Goal: Task Accomplishment & Management: Manage account settings

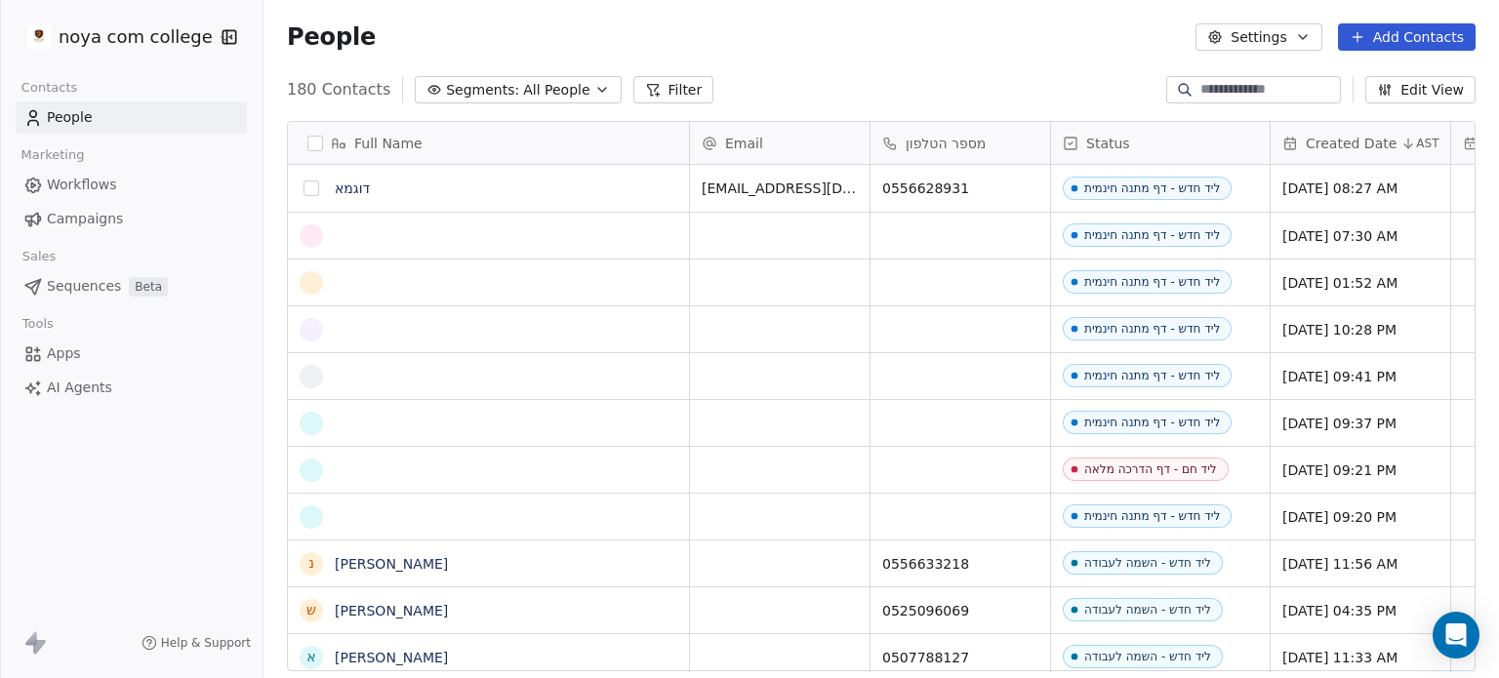
click at [307, 186] on button "grid" at bounding box center [312, 189] width 16 height 16
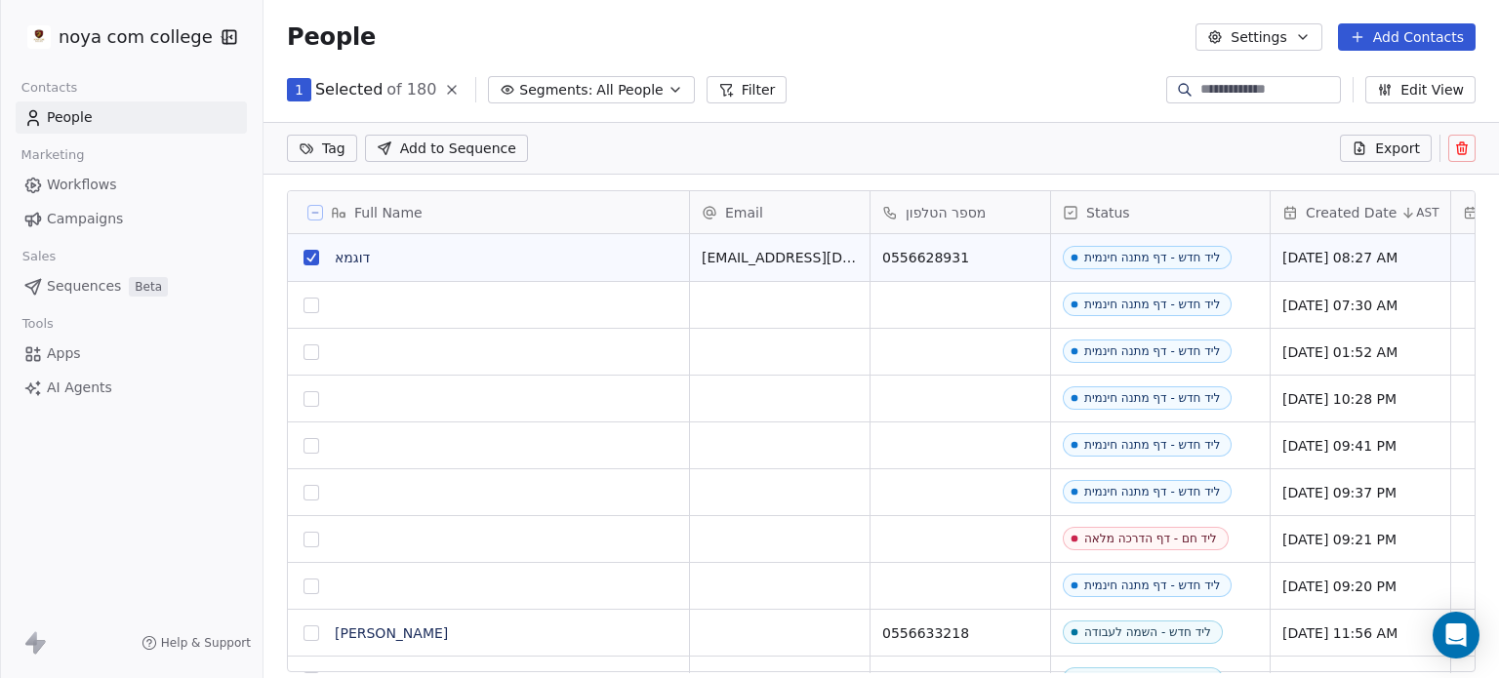
scroll to position [16, 16]
click at [1473, 147] on button at bounding box center [1461, 148] width 27 height 27
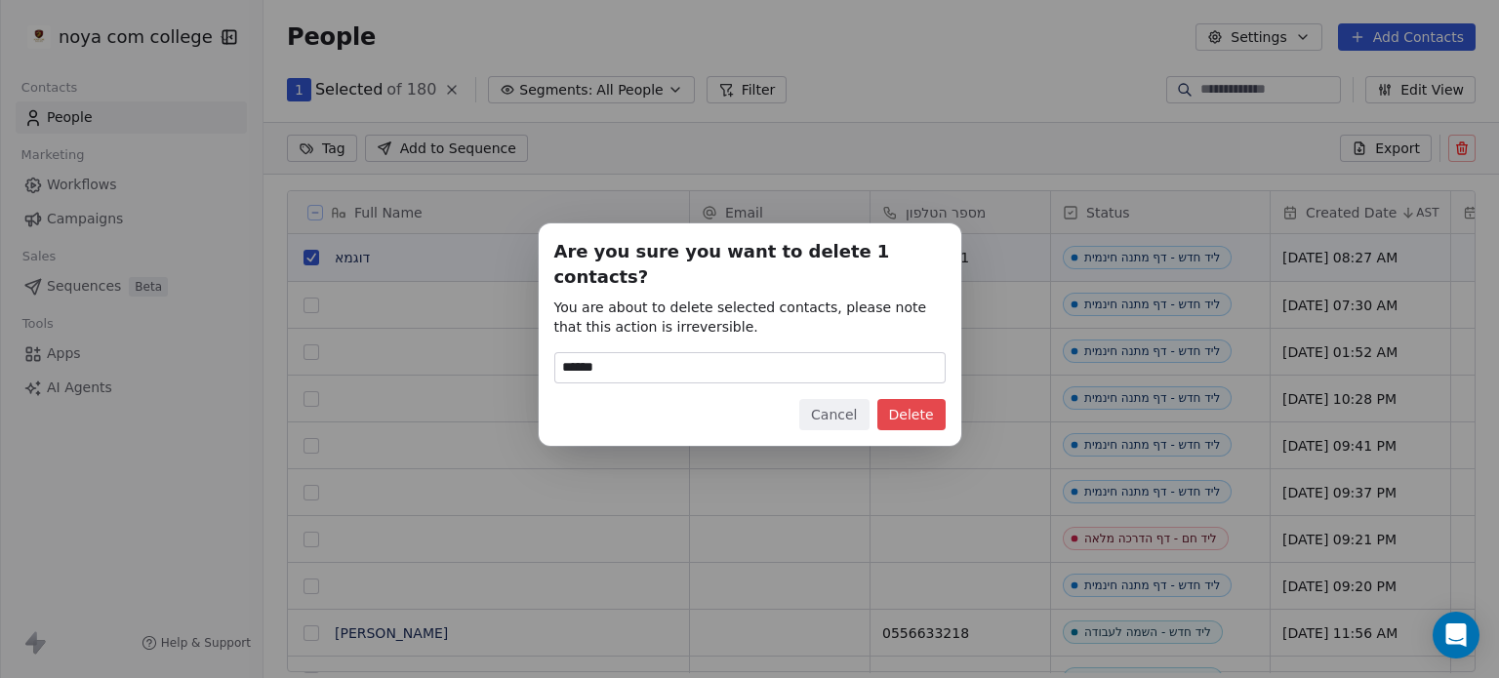
type input "******"
click at [892, 404] on button "Delete" at bounding box center [911, 414] width 68 height 31
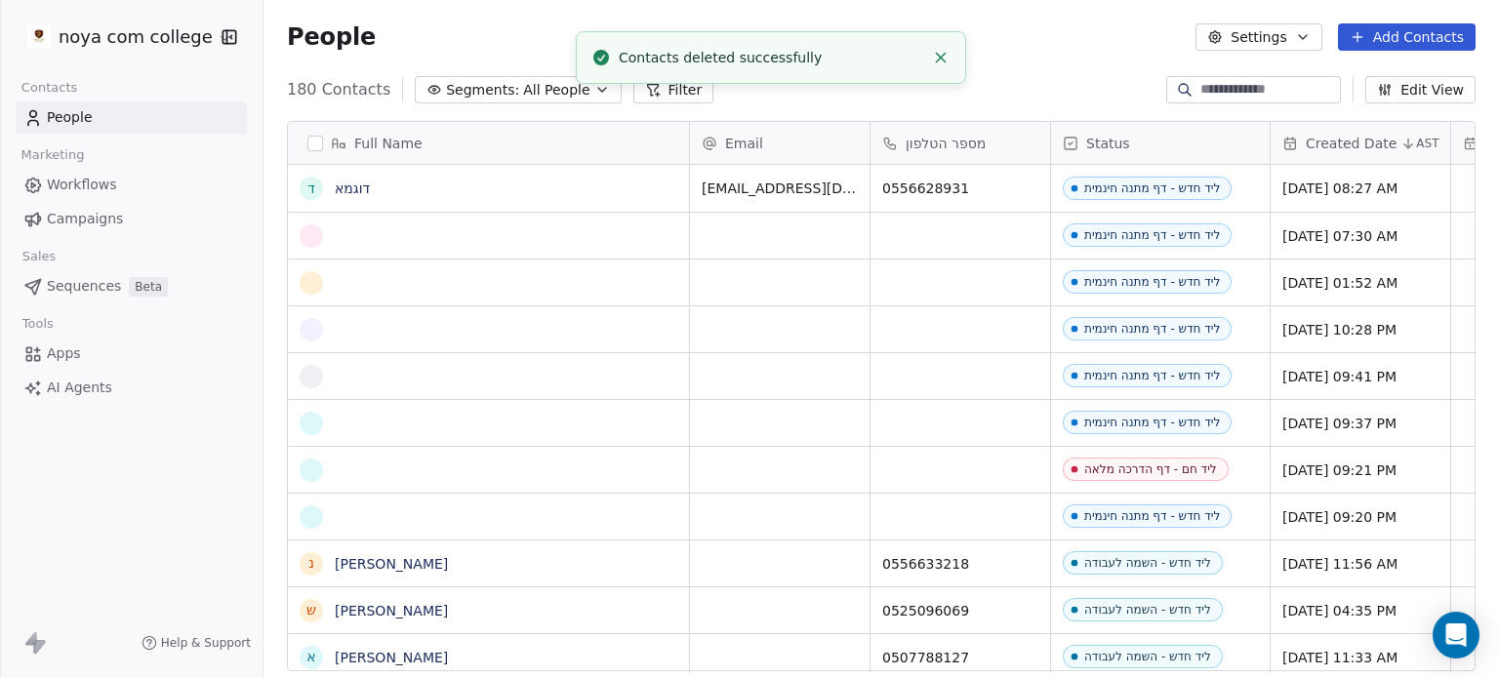
scroll to position [582, 1220]
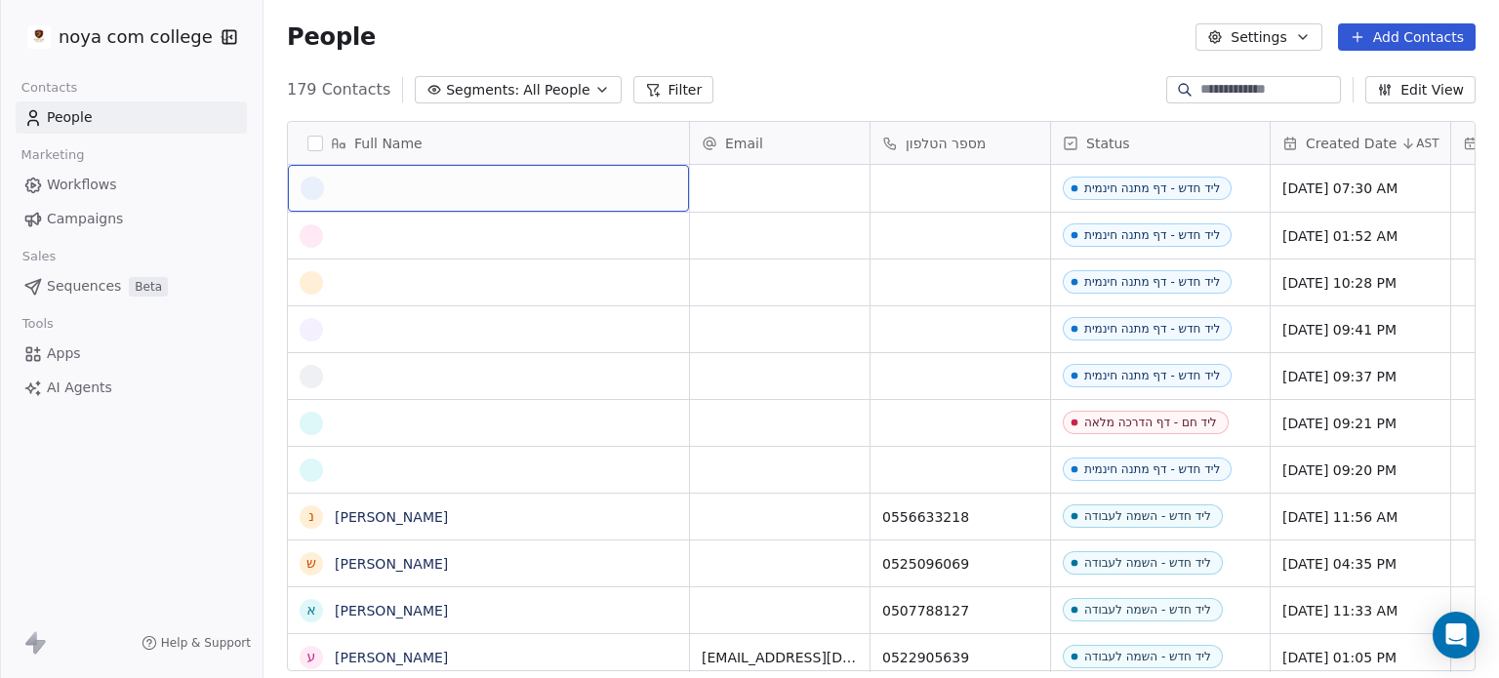
click at [529, 186] on div "grid" at bounding box center [489, 188] width 376 height 23
click at [511, 193] on div "grid" at bounding box center [489, 188] width 376 height 23
click at [511, 194] on div "grid" at bounding box center [489, 188] width 376 height 23
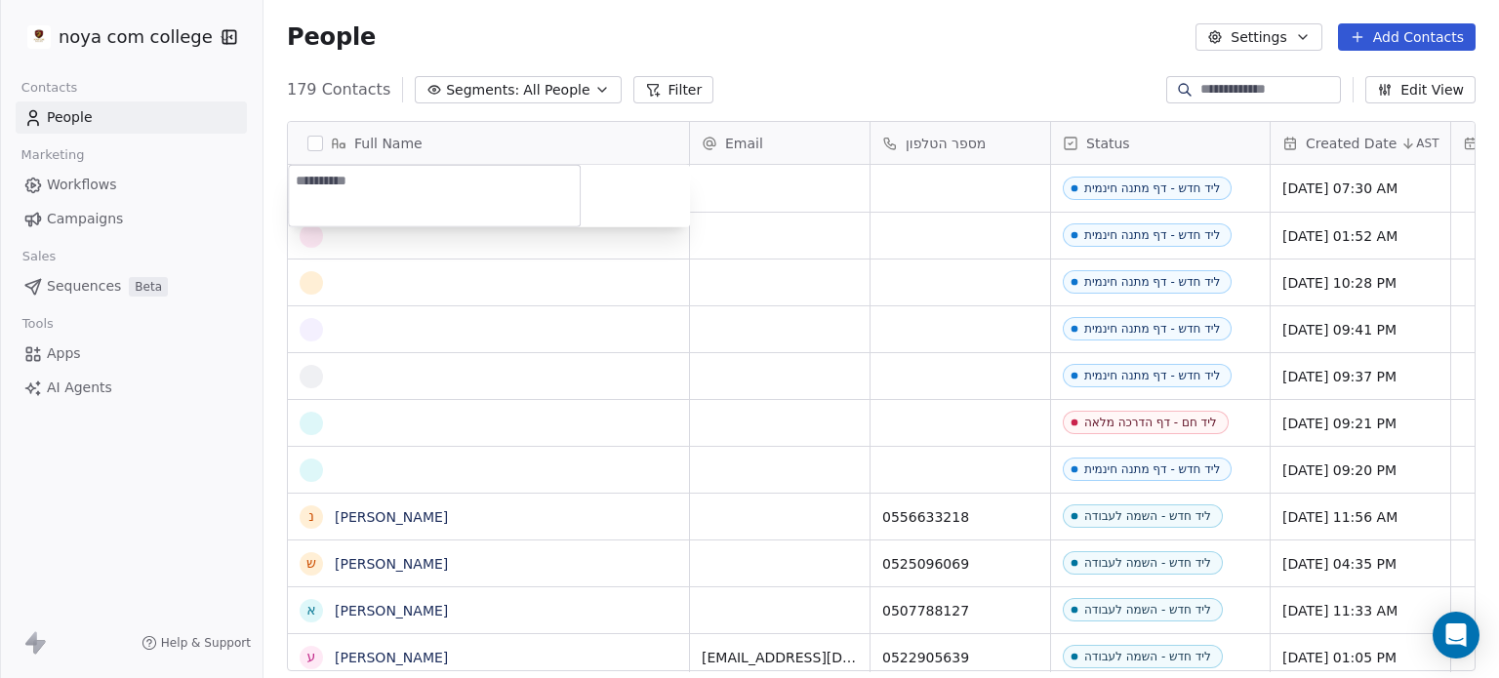
click at [796, 175] on html "noya com college Contacts People Marketing Workflows Campaigns Sales Sequences …" at bounding box center [749, 339] width 1499 height 678
